Goal: Information Seeking & Learning: Understand process/instructions

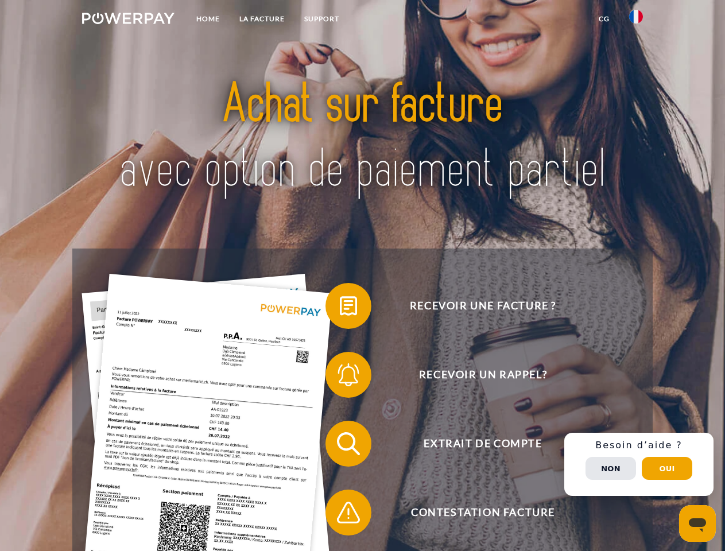
click at [128, 20] on img at bounding box center [128, 18] width 92 height 11
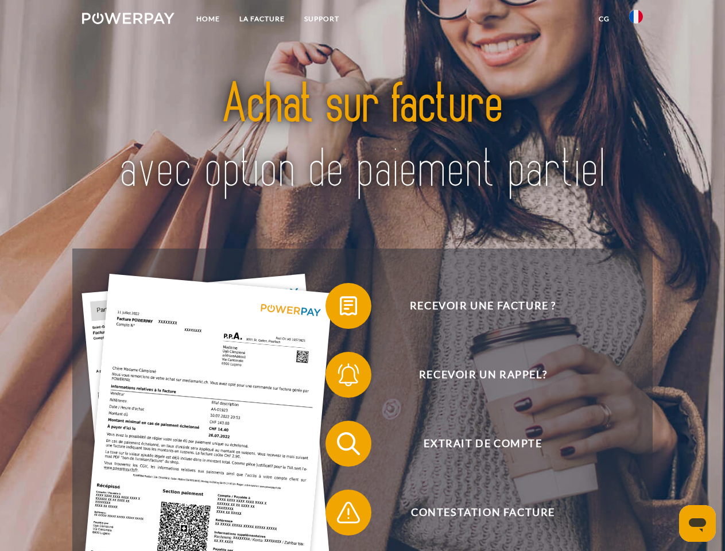
click at [636, 20] on img at bounding box center [636, 17] width 14 height 14
click at [604, 19] on link "CG" at bounding box center [604, 19] width 30 height 21
click at [340, 308] on span at bounding box center [331, 305] width 57 height 57
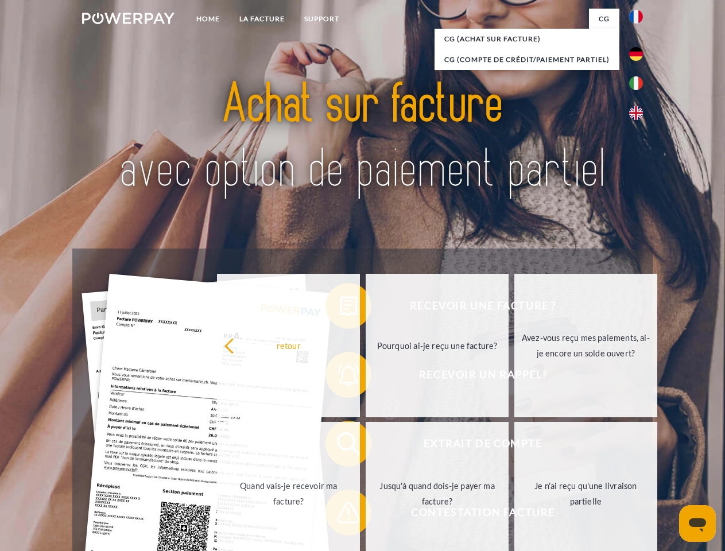
click at [340, 377] on div "Recevoir une facture ? Recevoir un rappel? Extrait de compte retour" at bounding box center [362, 478] width 580 height 459
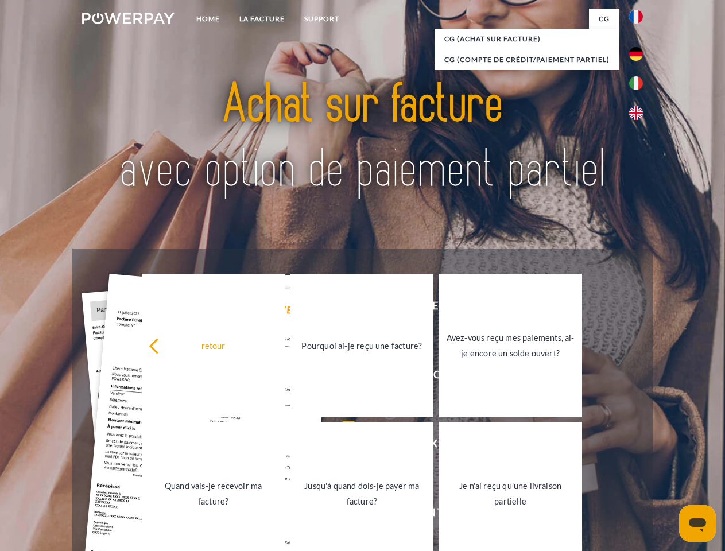
click at [340, 446] on link "Jusqu'à quand dois-je payer ma facture?" at bounding box center [362, 494] width 143 height 144
click at [340, 515] on span at bounding box center [331, 512] width 57 height 57
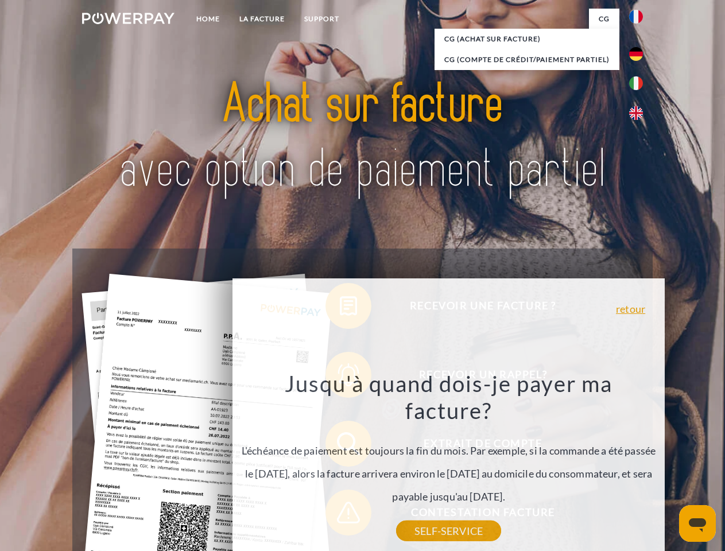
click at [639, 465] on div "Recevoir une facture ? Recevoir un rappel? Extrait de compte retour" at bounding box center [362, 478] width 580 height 459
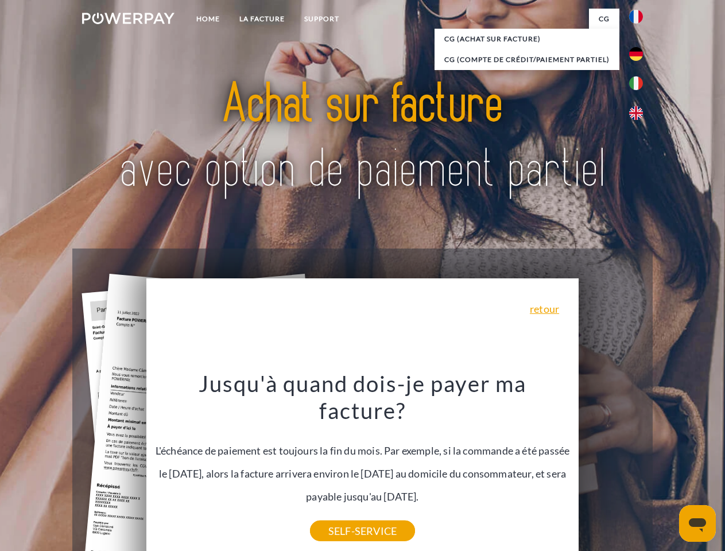
click at [611, 467] on span "Extrait de compte" at bounding box center [482, 444] width 281 height 46
click at [667, 469] on header "Home LA FACTURE Support" at bounding box center [362, 396] width 725 height 793
